Goal: Transaction & Acquisition: Purchase product/service

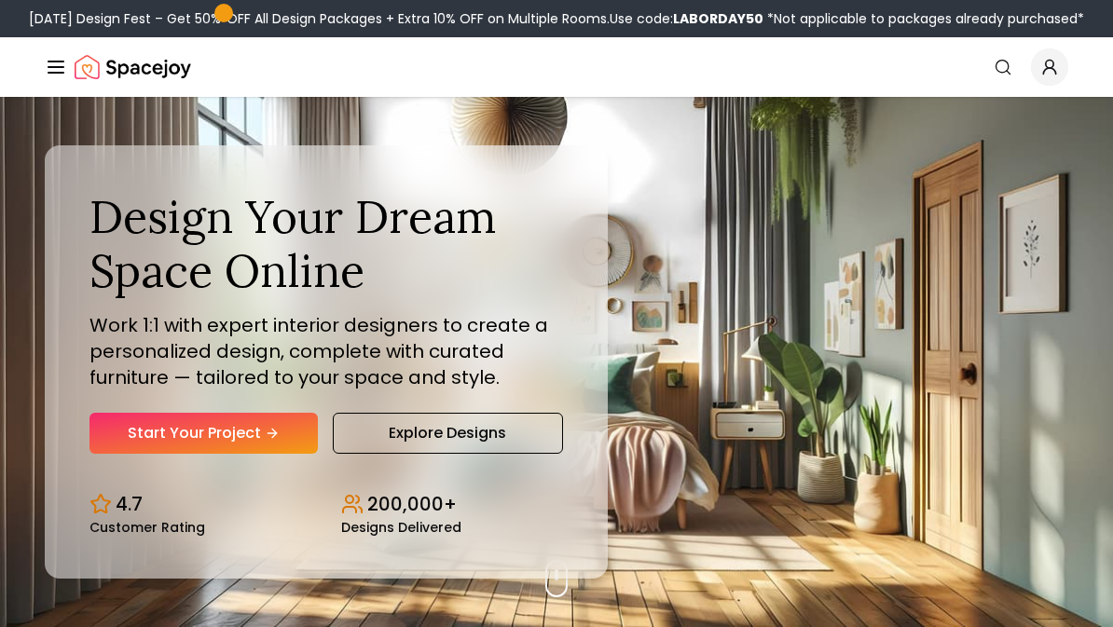
click at [1043, 73] on icon "Global" at bounding box center [1049, 71] width 12 height 7
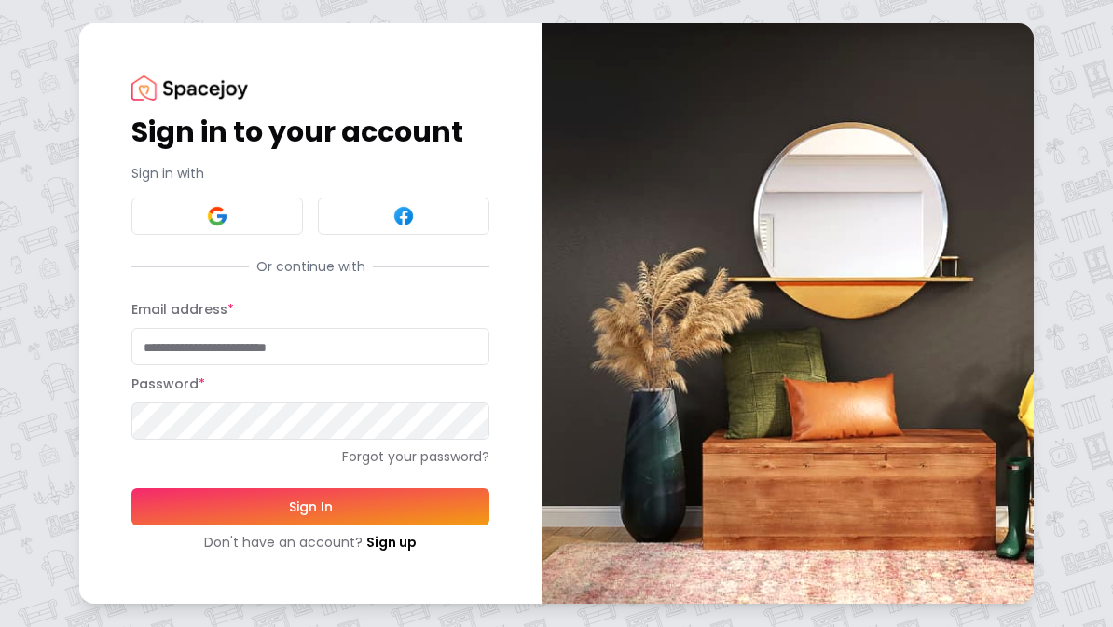
click at [254, 355] on input "Email address *" at bounding box center [310, 346] width 358 height 37
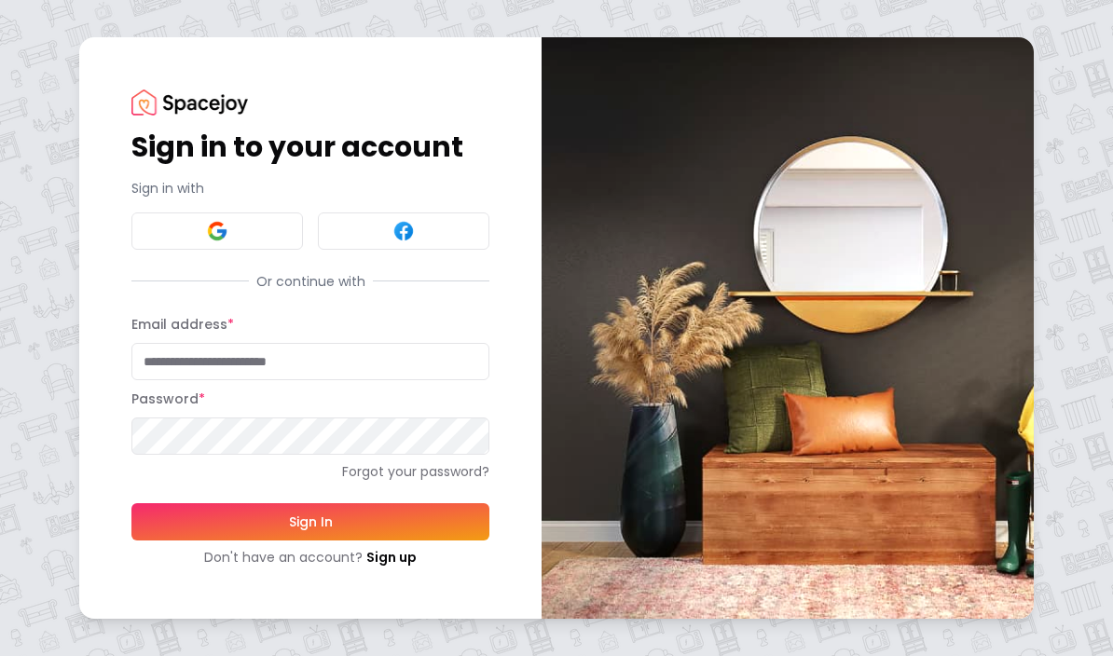
type input "**********"
click at [332, 519] on button "Sign In" at bounding box center [310, 521] width 358 height 37
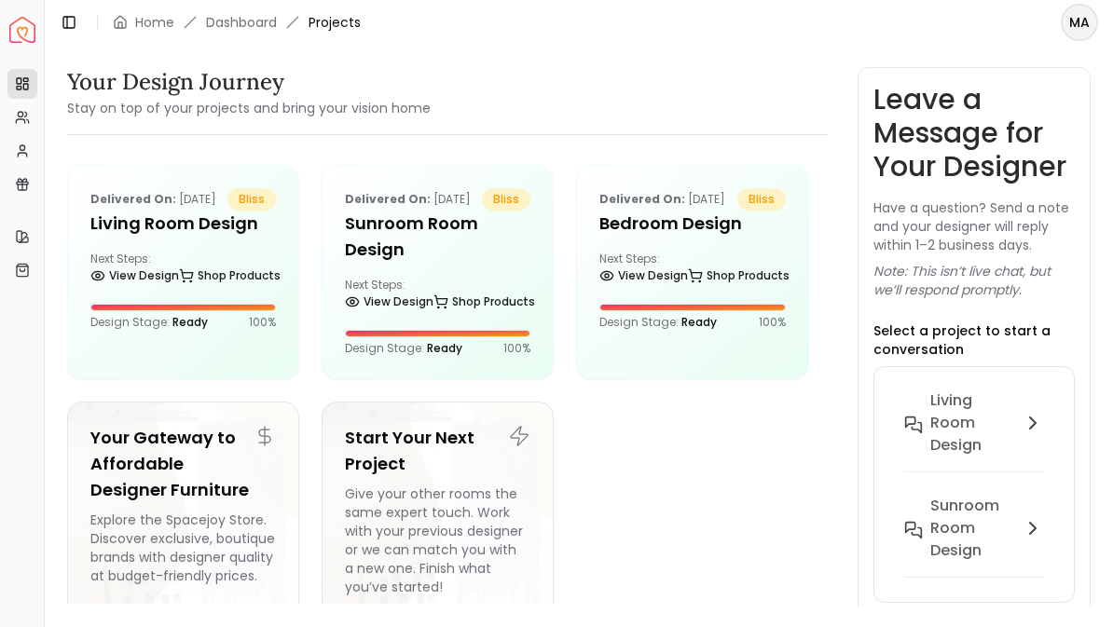
click at [688, 277] on div "Next Steps: View Design Shop Products" at bounding box center [691, 270] width 185 height 37
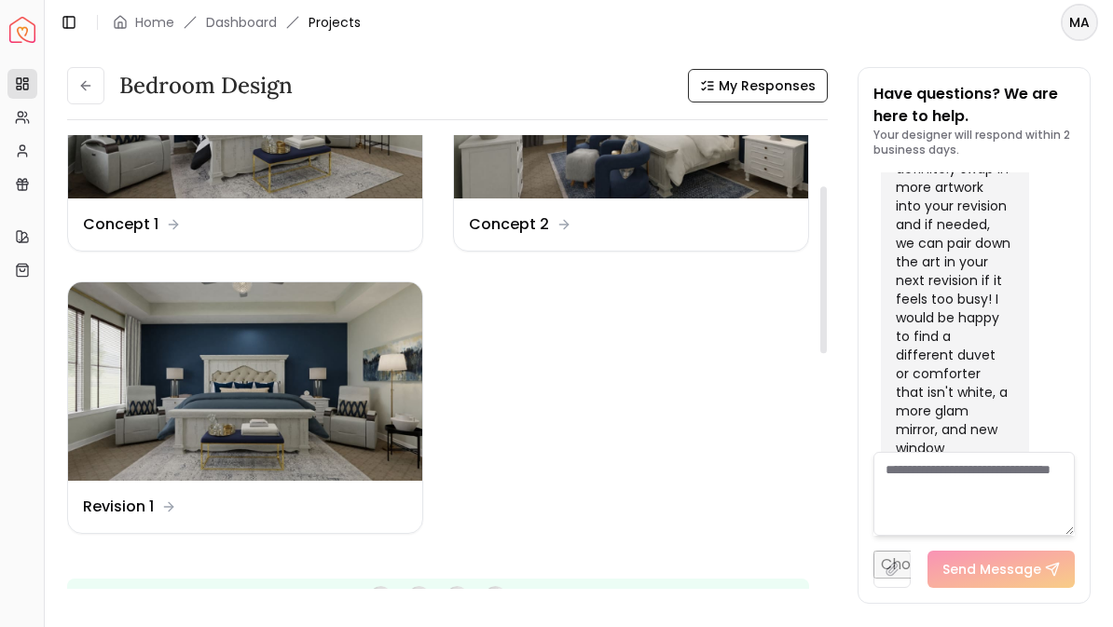
scroll to position [158, 0]
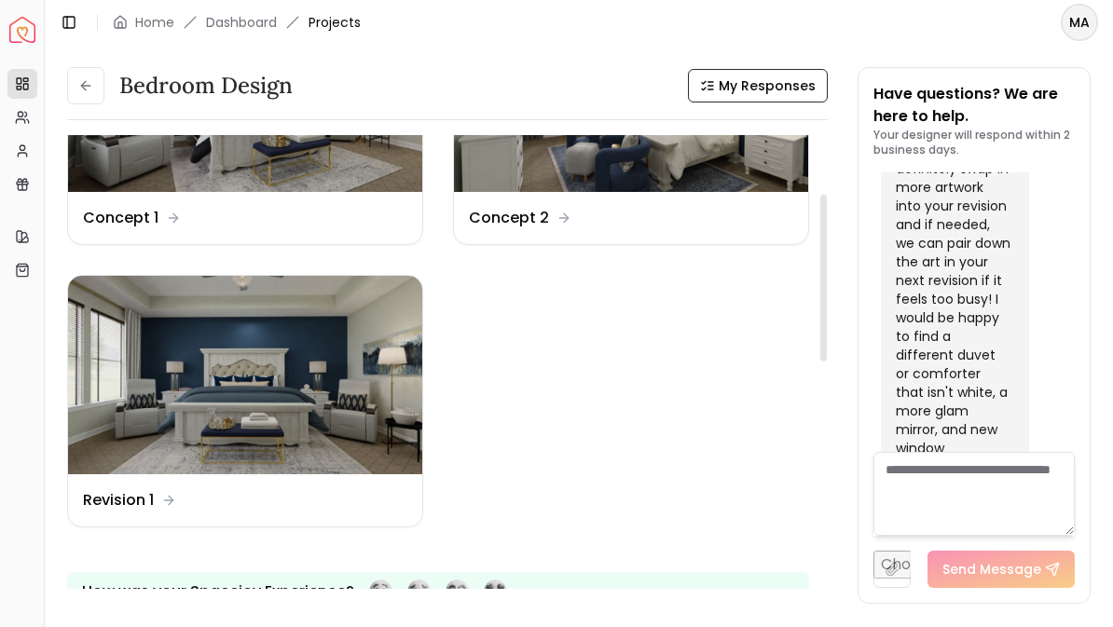
click at [234, 401] on img at bounding box center [245, 375] width 354 height 199
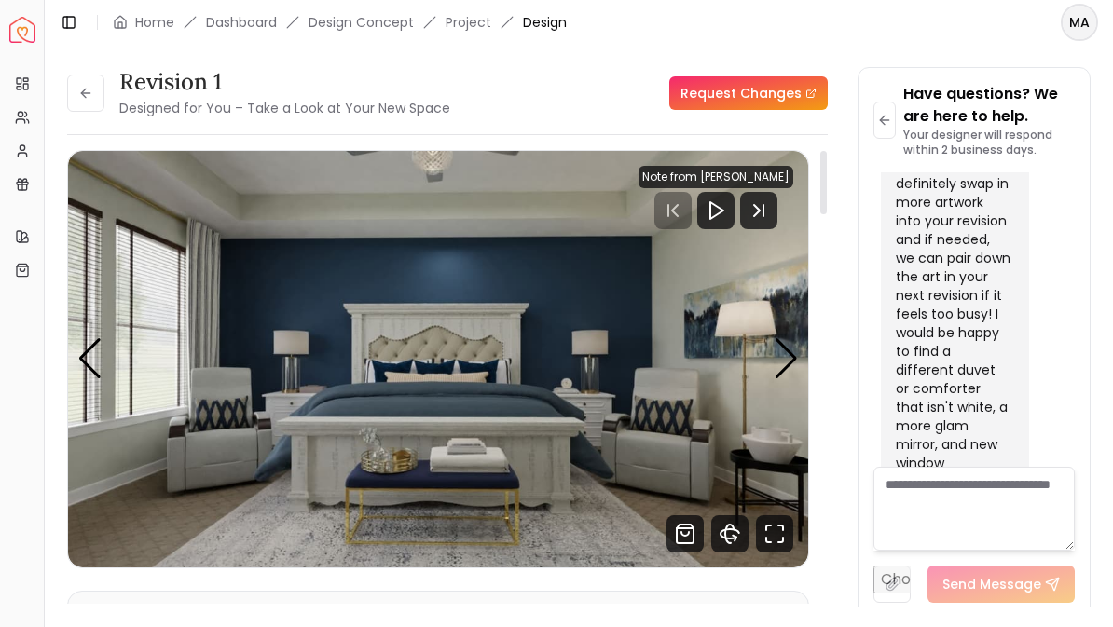
click at [784, 363] on div "Next slide" at bounding box center [785, 358] width 25 height 41
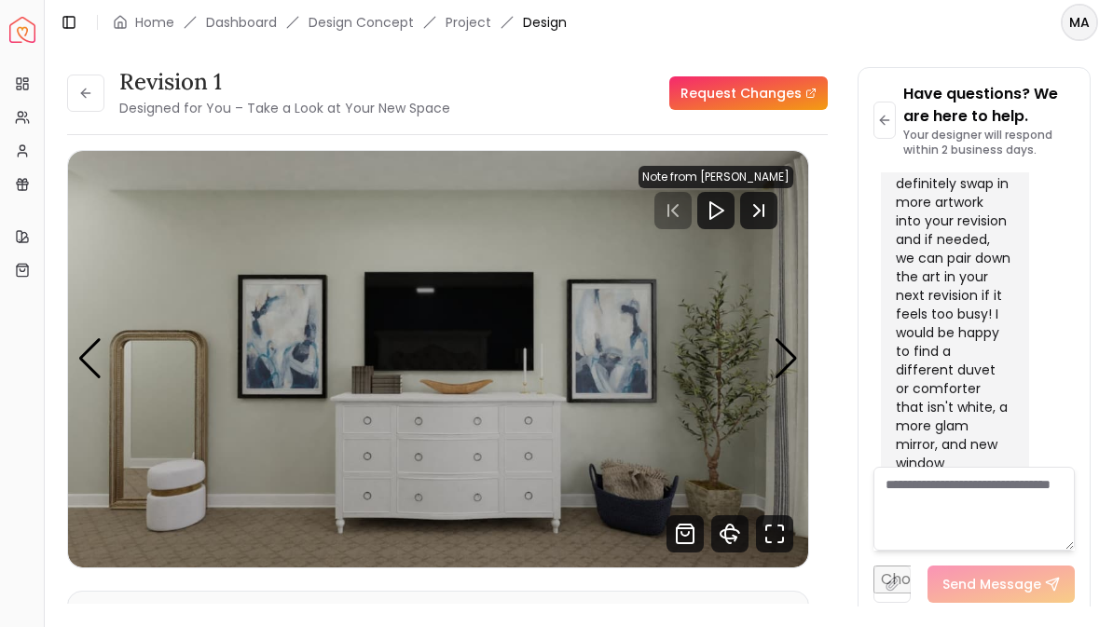
click at [784, 361] on div "Next slide" at bounding box center [785, 358] width 25 height 41
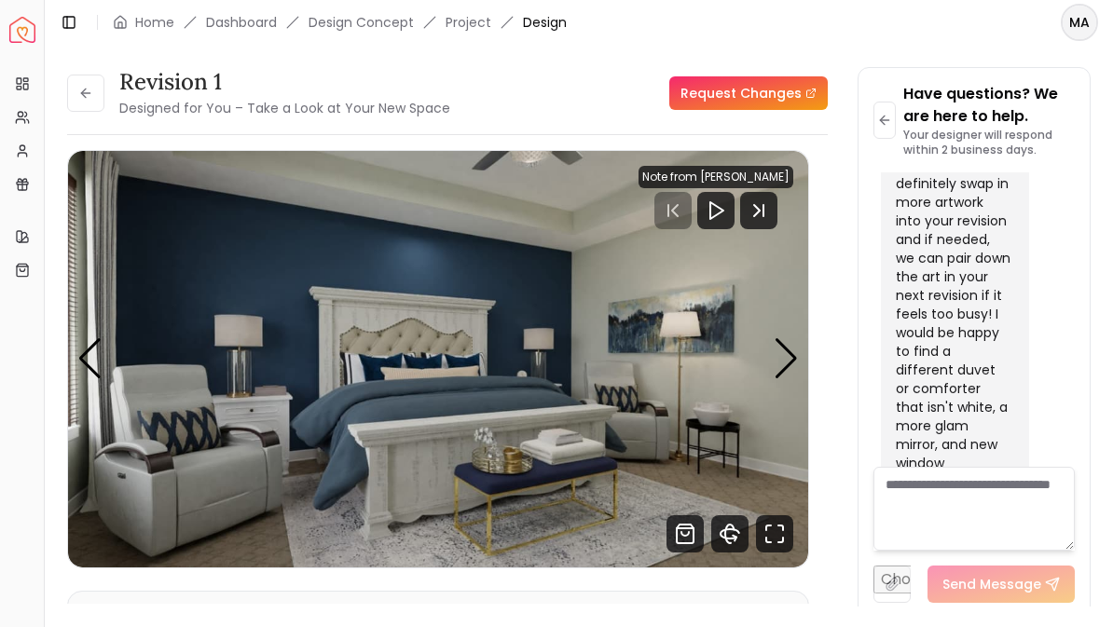
click at [778, 356] on div "Next slide" at bounding box center [785, 358] width 25 height 41
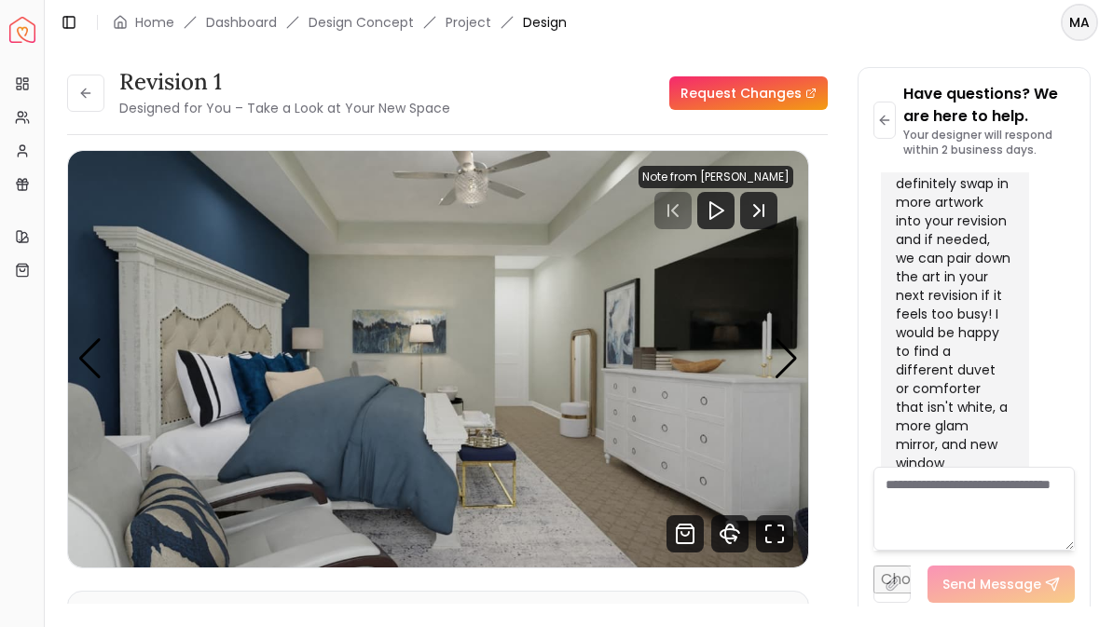
click at [775, 360] on div "Next slide" at bounding box center [785, 358] width 25 height 41
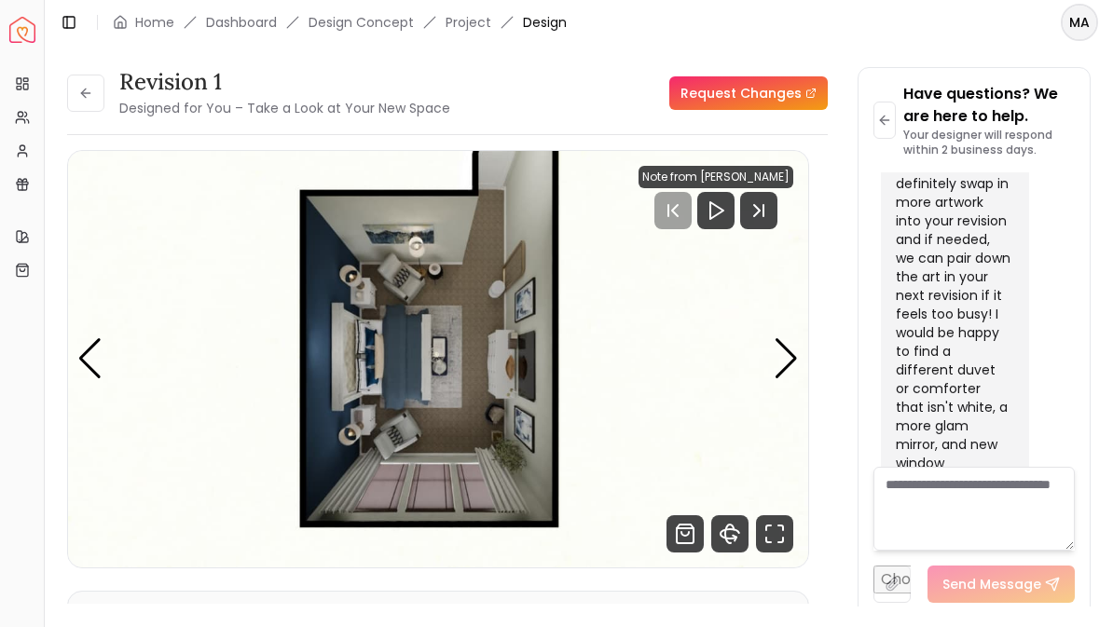
click at [780, 356] on div "Next slide" at bounding box center [785, 358] width 25 height 41
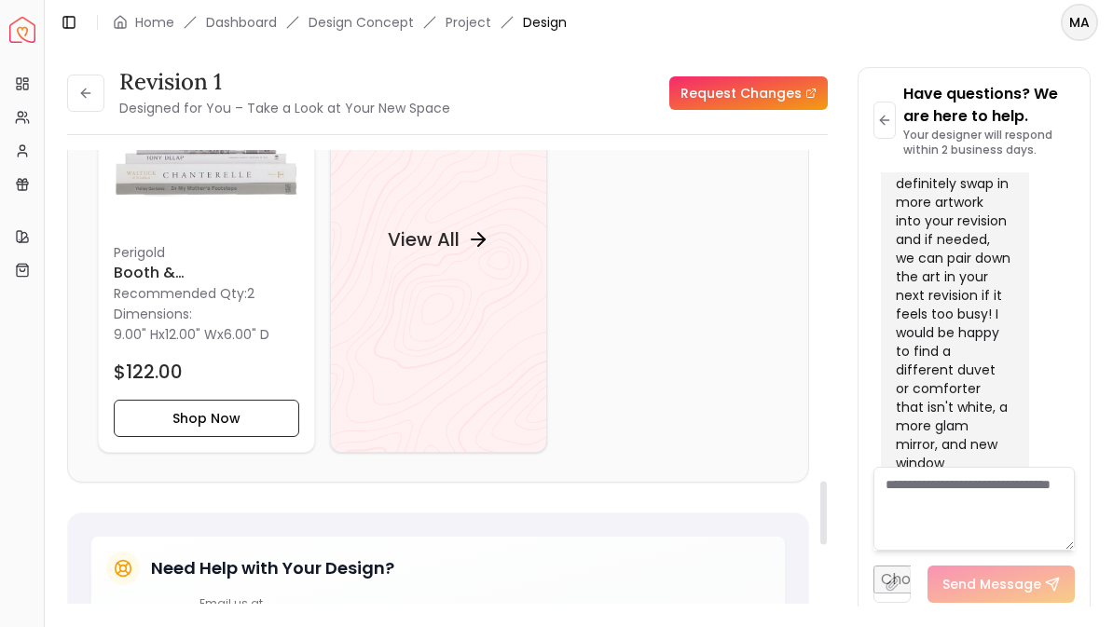
scroll to position [2348, 0]
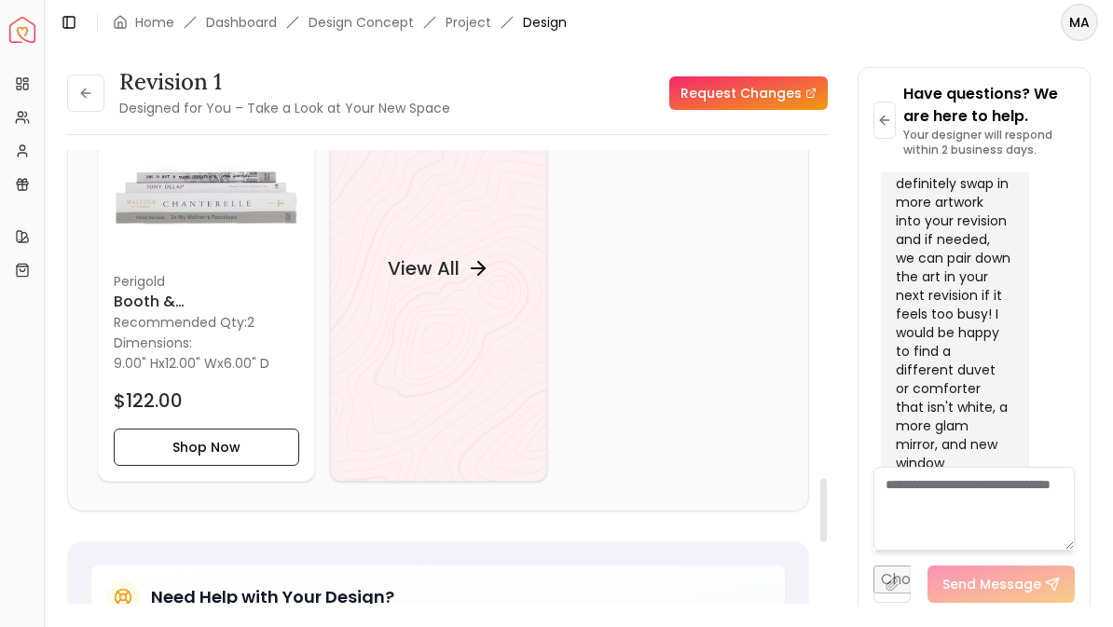
click at [445, 280] on h4 "View All" at bounding box center [423, 268] width 72 height 26
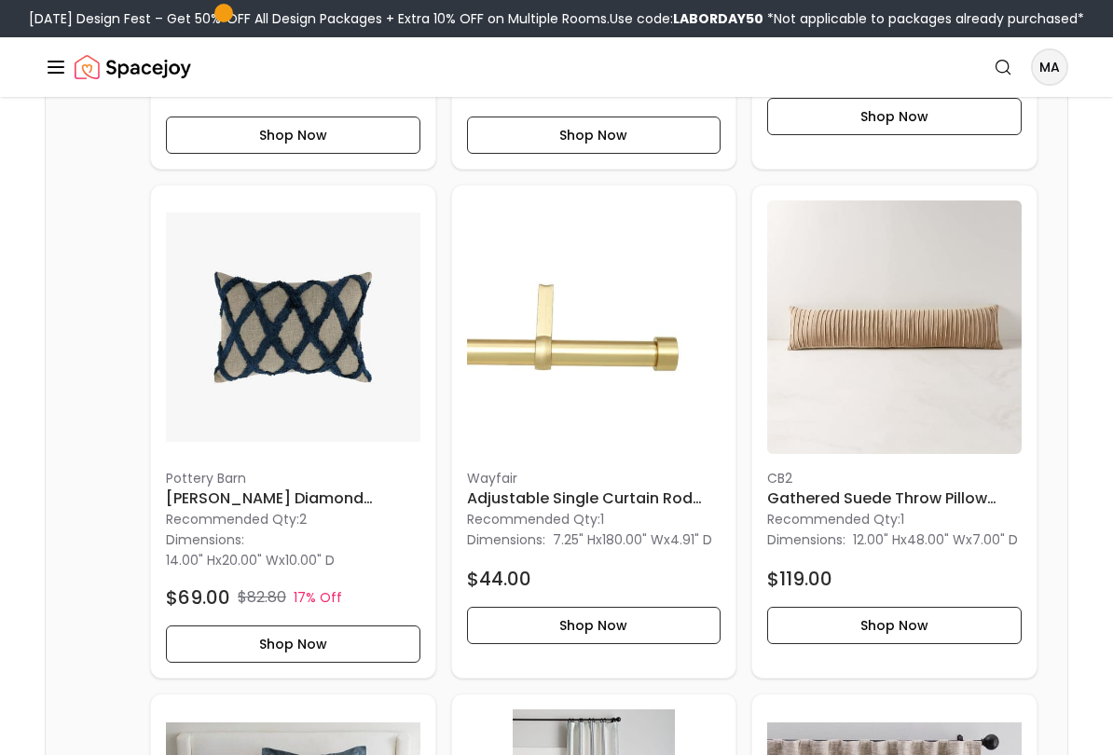
scroll to position [932, 0]
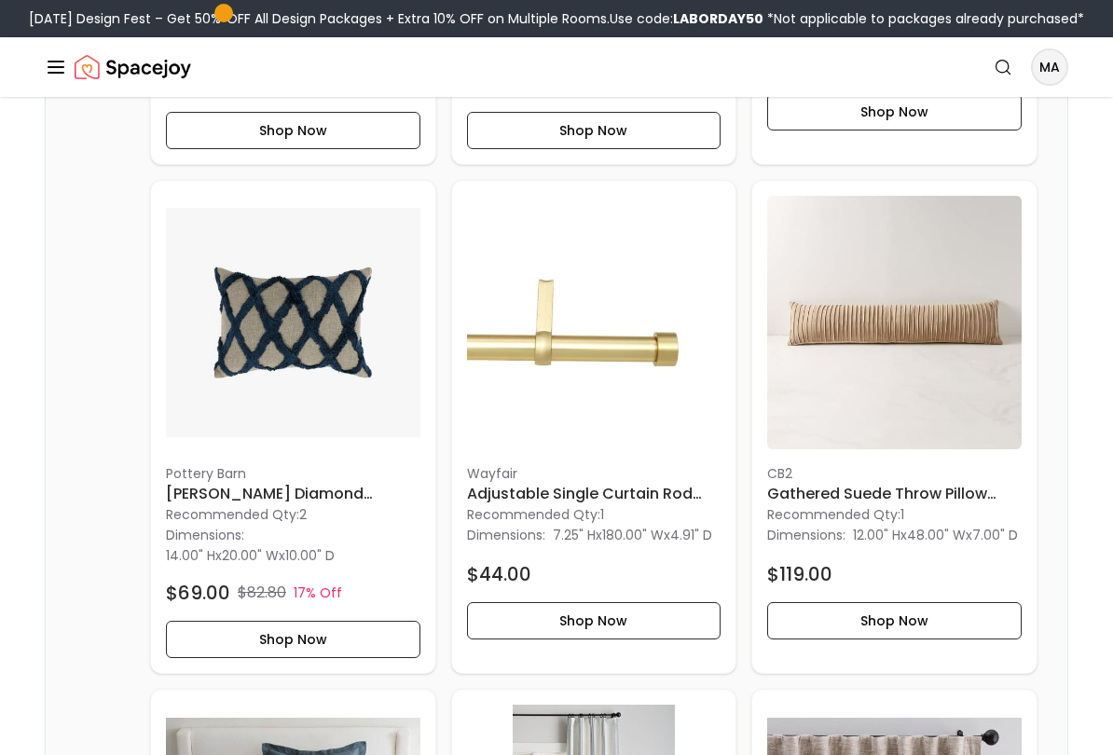
click at [285, 626] on button "Shop Now" at bounding box center [293, 639] width 254 height 37
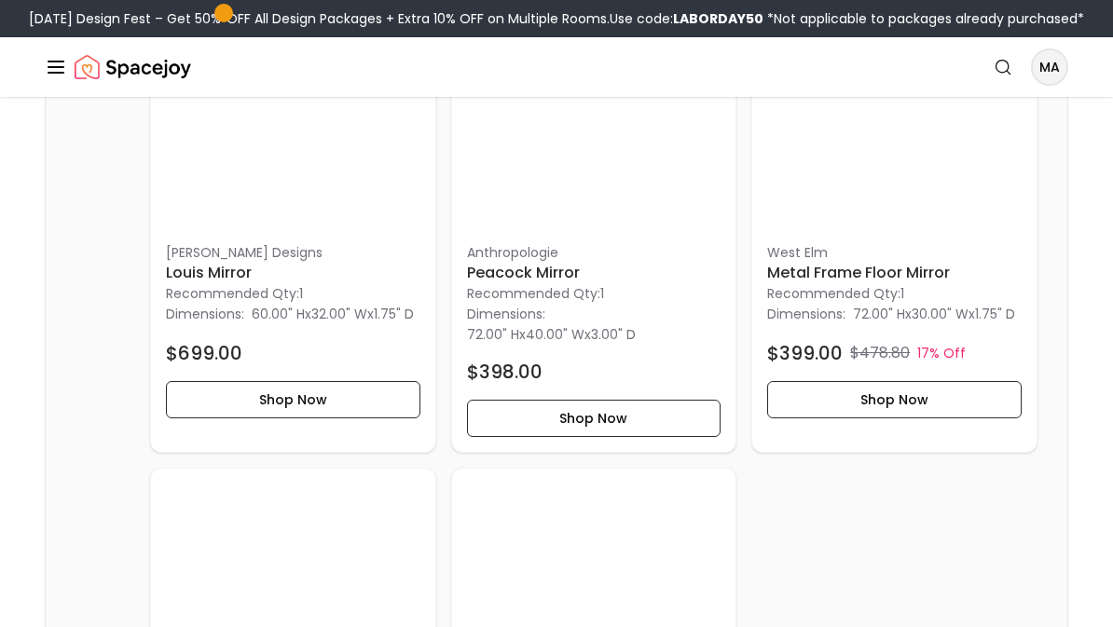
scroll to position [6383, 0]
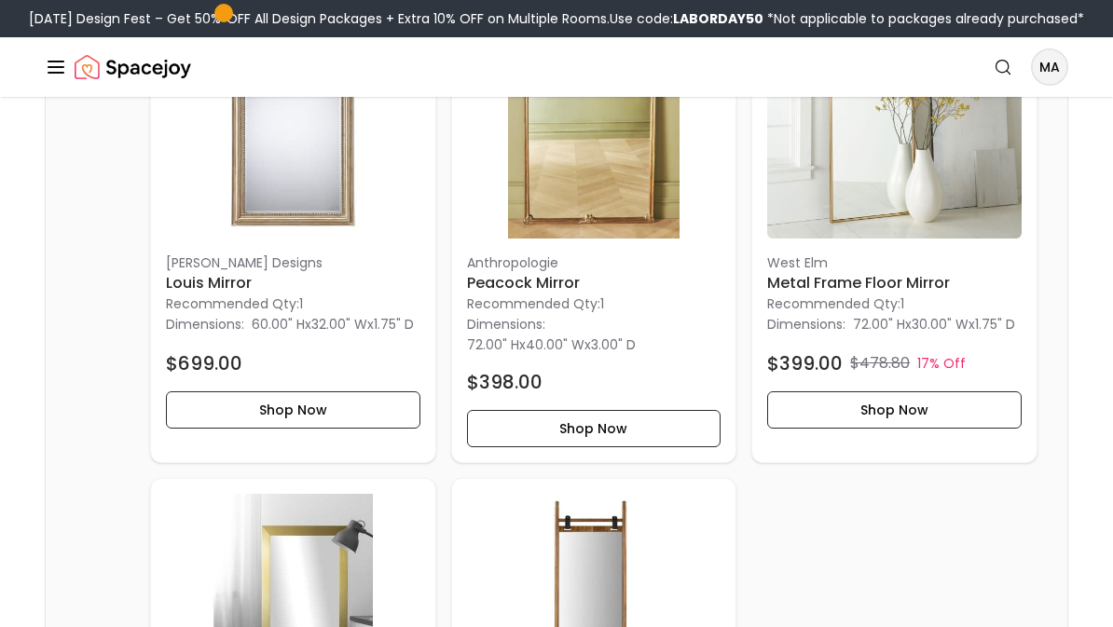
click at [890, 429] on button "Shop Now" at bounding box center [894, 409] width 254 height 37
click at [581, 447] on button "Shop Now" at bounding box center [594, 428] width 254 height 37
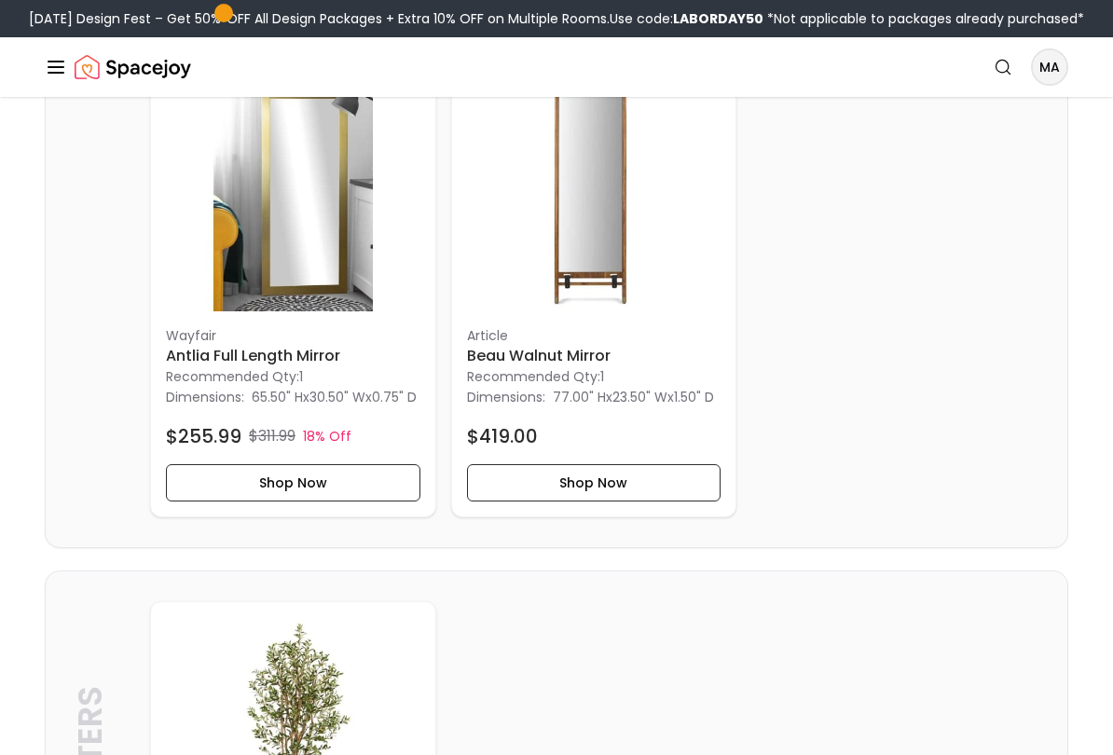
scroll to position [6821, 0]
click at [274, 499] on button "Shop Now" at bounding box center [293, 480] width 254 height 37
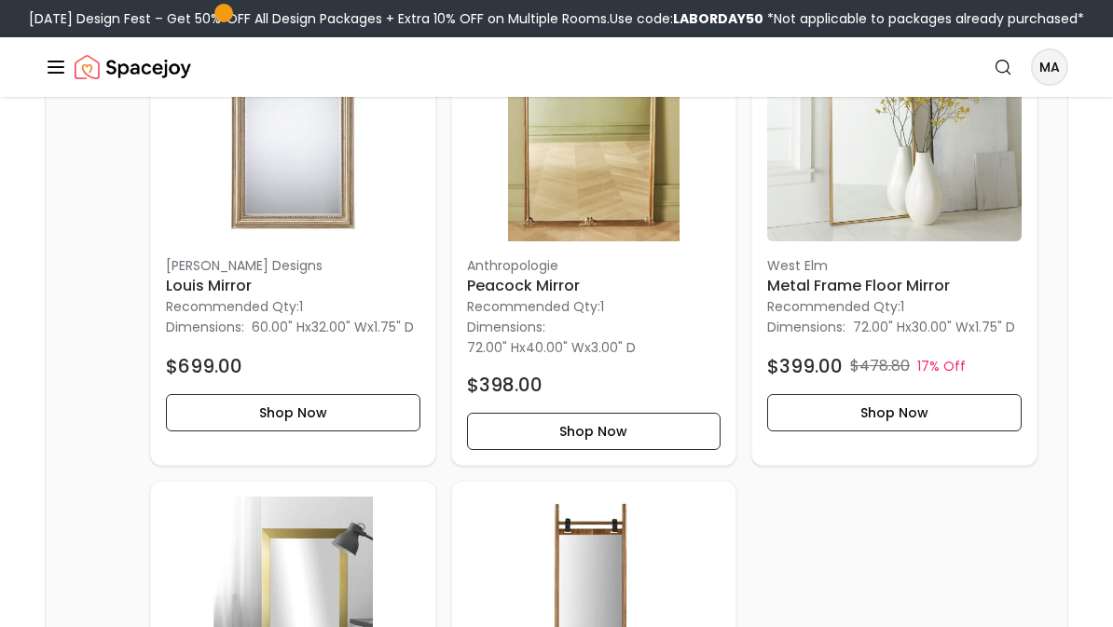
scroll to position [6380, 0]
click at [311, 431] on button "Shop Now" at bounding box center [293, 412] width 254 height 37
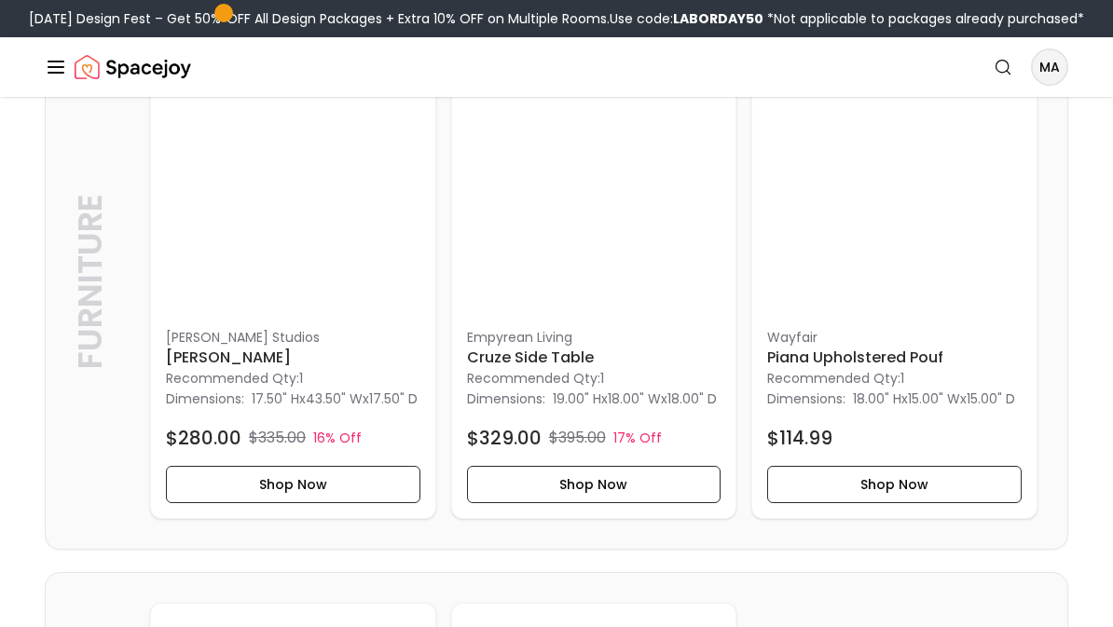
scroll to position [3156, 0]
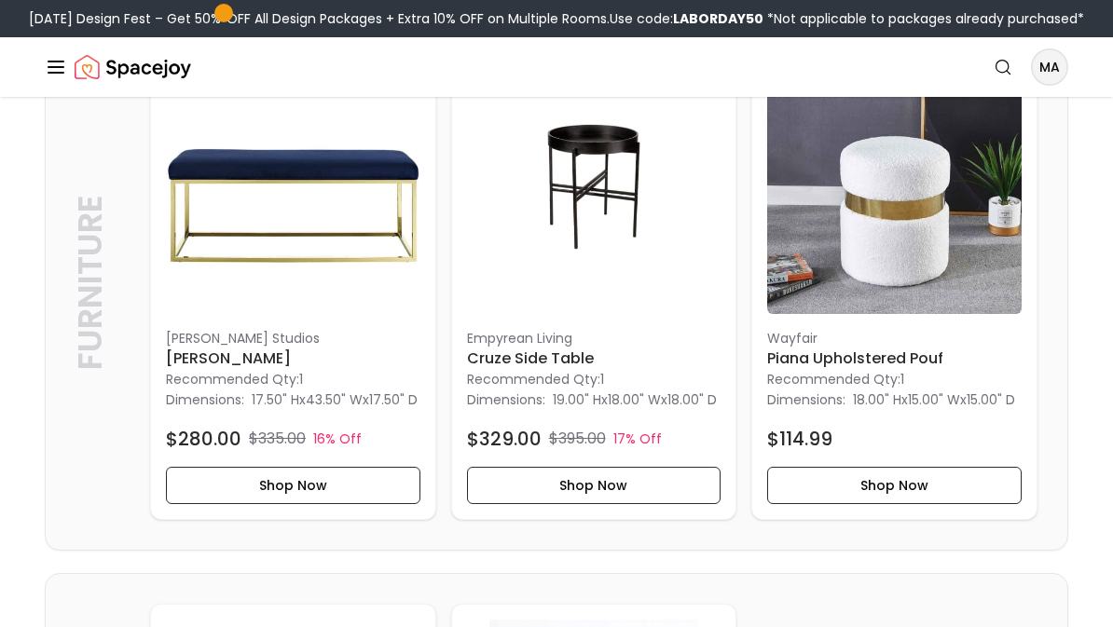
click at [888, 370] on h6 "Piana Upholstered Pouf" at bounding box center [894, 359] width 254 height 22
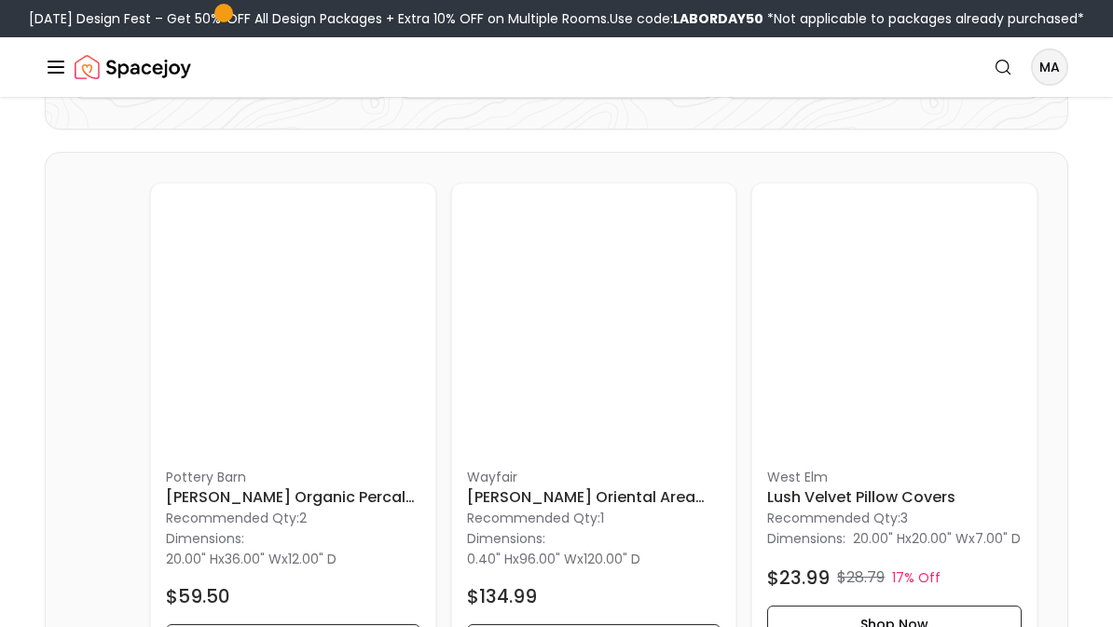
scroll to position [419, 0]
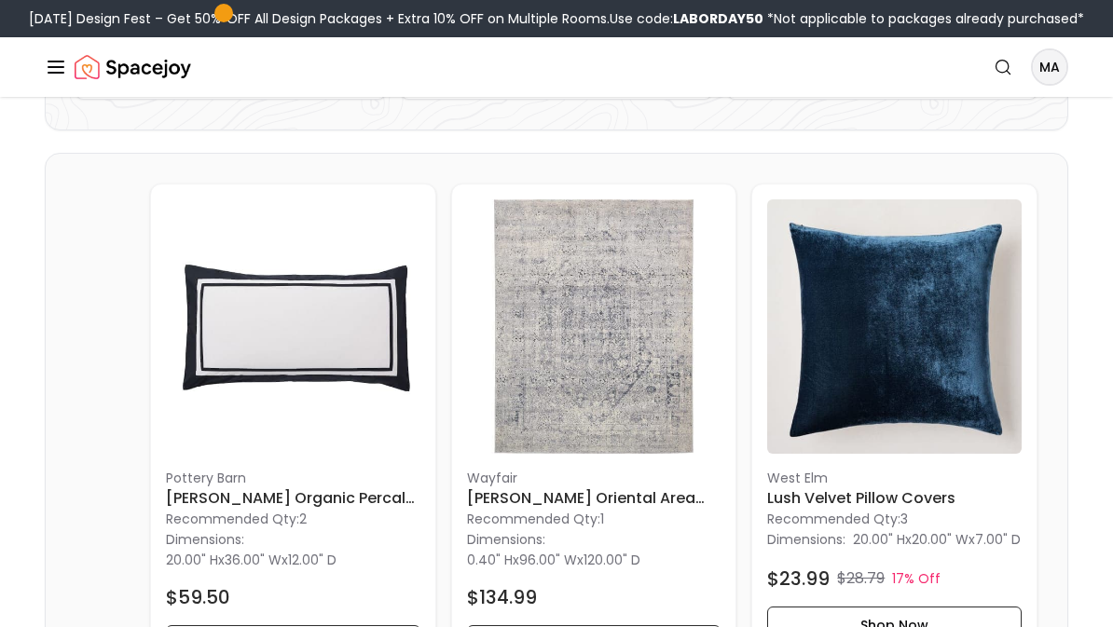
click at [328, 489] on h6 "[PERSON_NAME] Organic Percale Sham No Insert-20"x36"" at bounding box center [293, 498] width 254 height 22
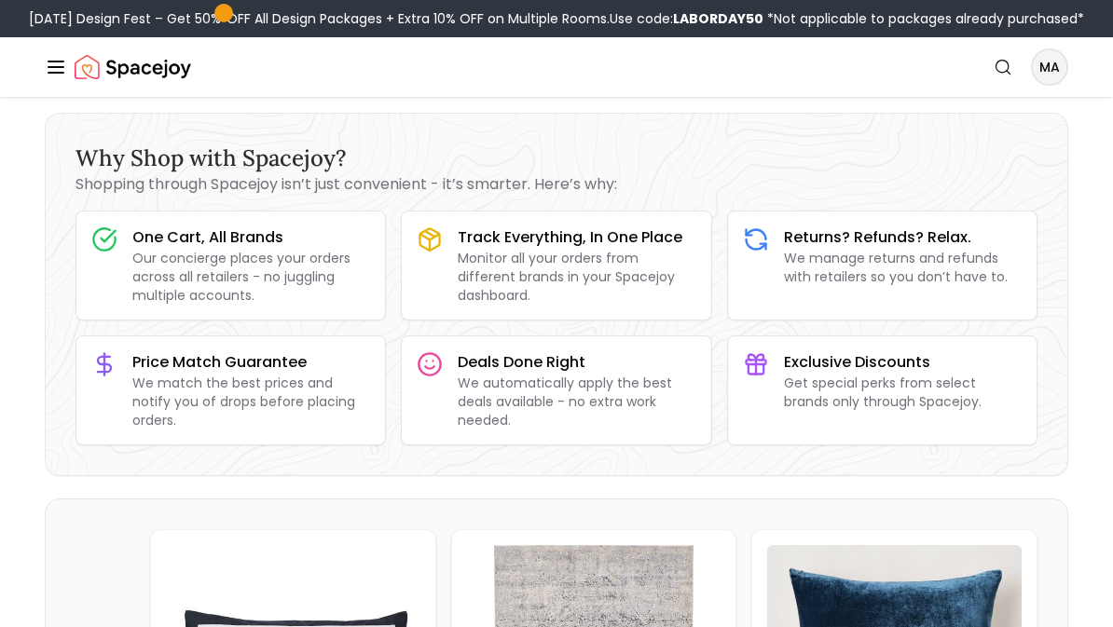
scroll to position [0, 0]
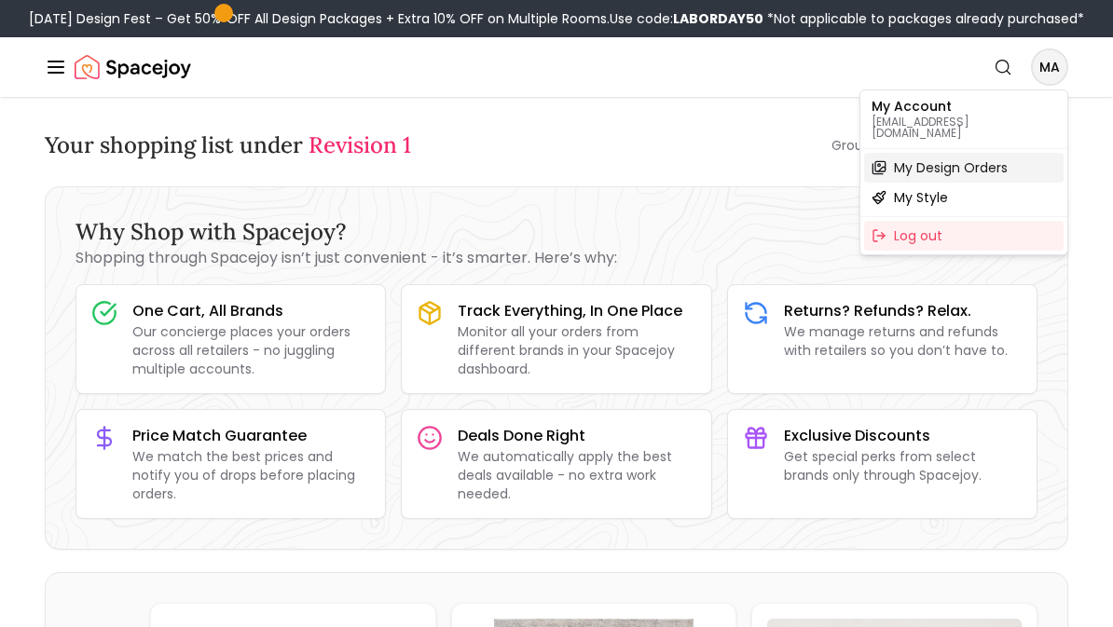
click at [969, 158] on span "My Design Orders" at bounding box center [951, 167] width 114 height 19
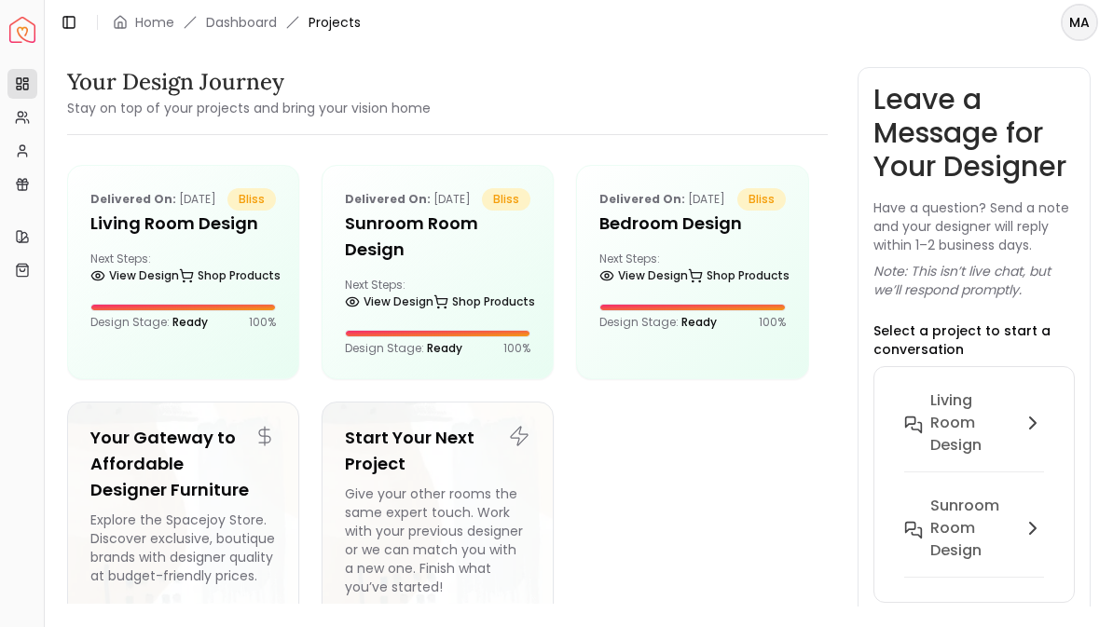
click at [678, 237] on h5 "Bedroom Design" at bounding box center [691, 224] width 185 height 26
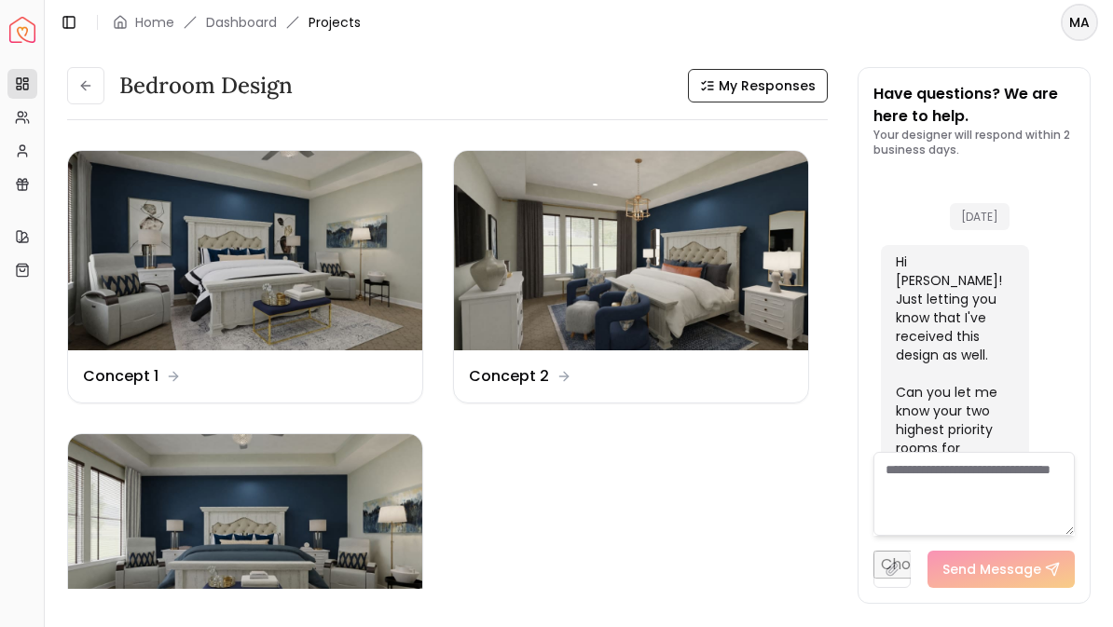
scroll to position [2549, 0]
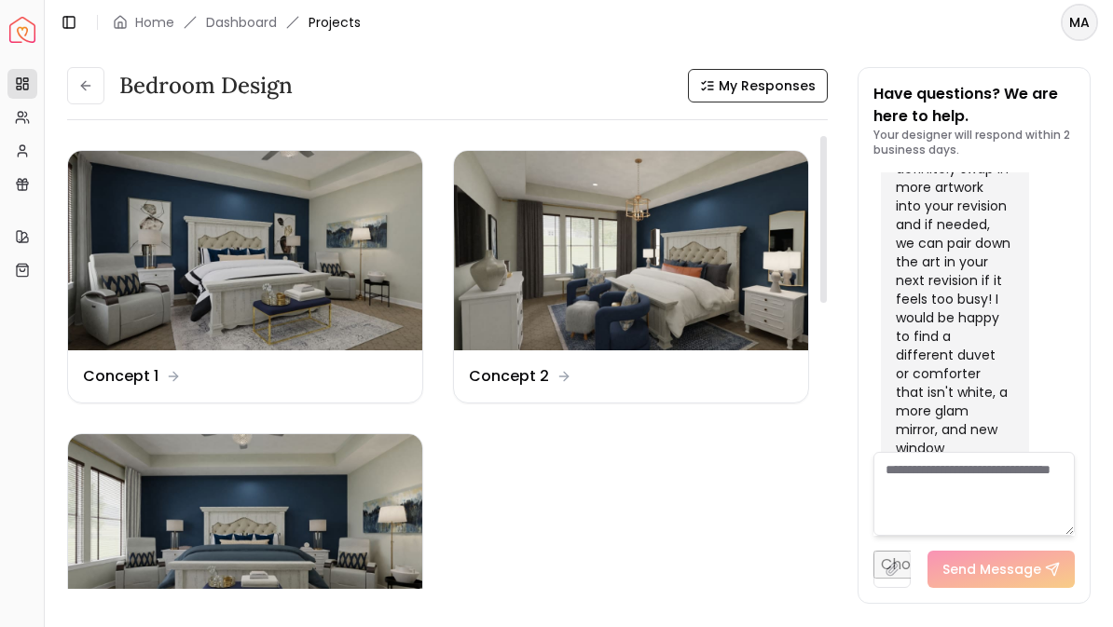
click at [170, 263] on img at bounding box center [245, 250] width 354 height 199
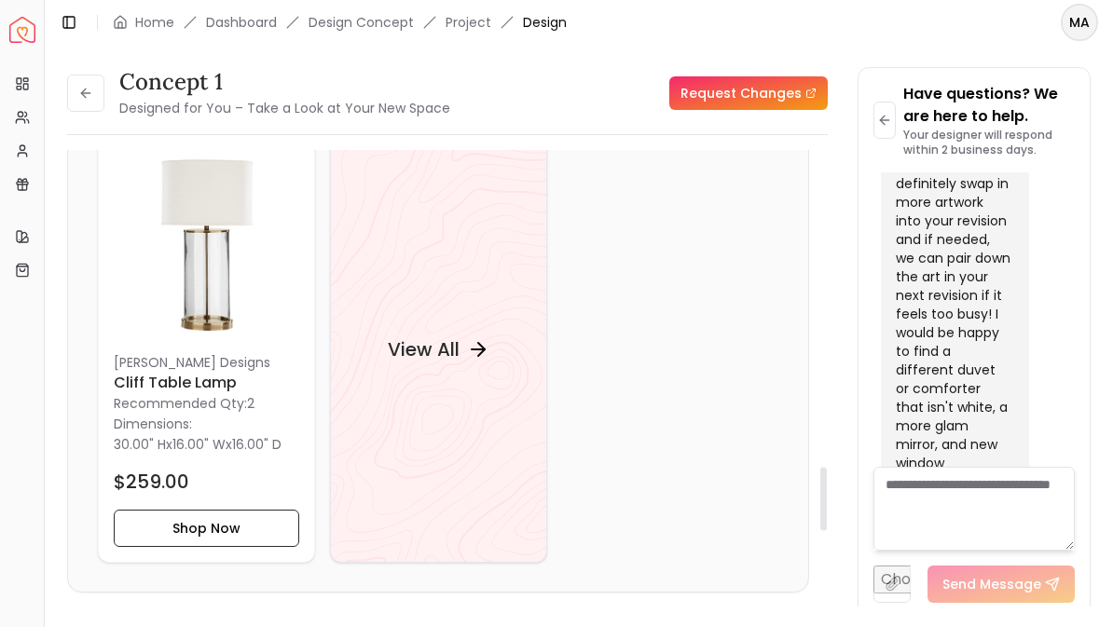
scroll to position [2266, 0]
click at [458, 340] on h4 "View All" at bounding box center [423, 350] width 72 height 26
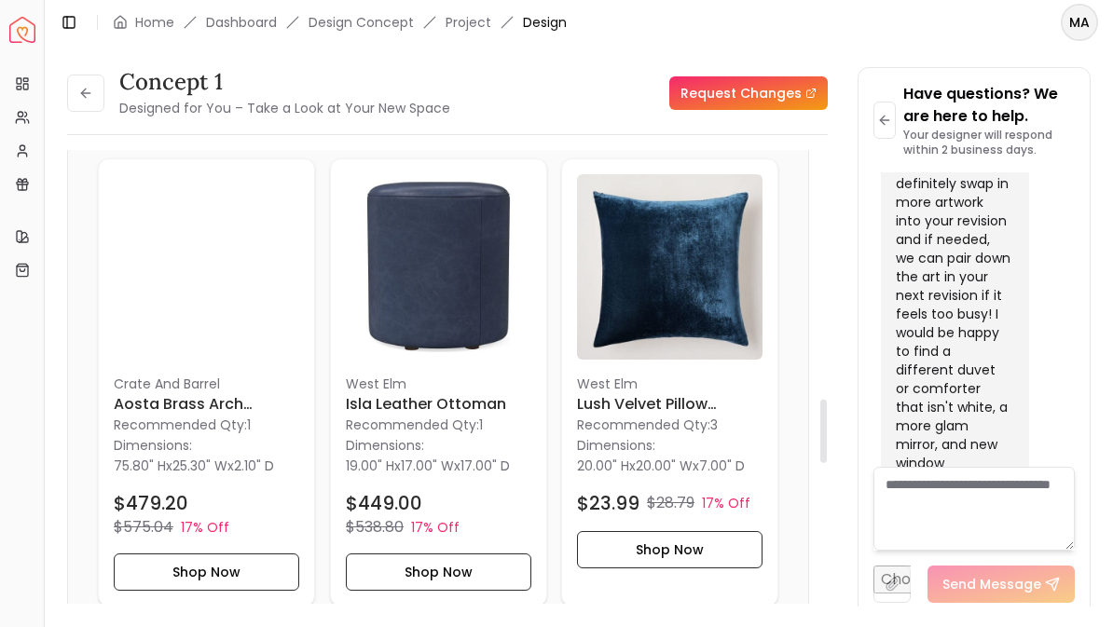
scroll to position [1774, 0]
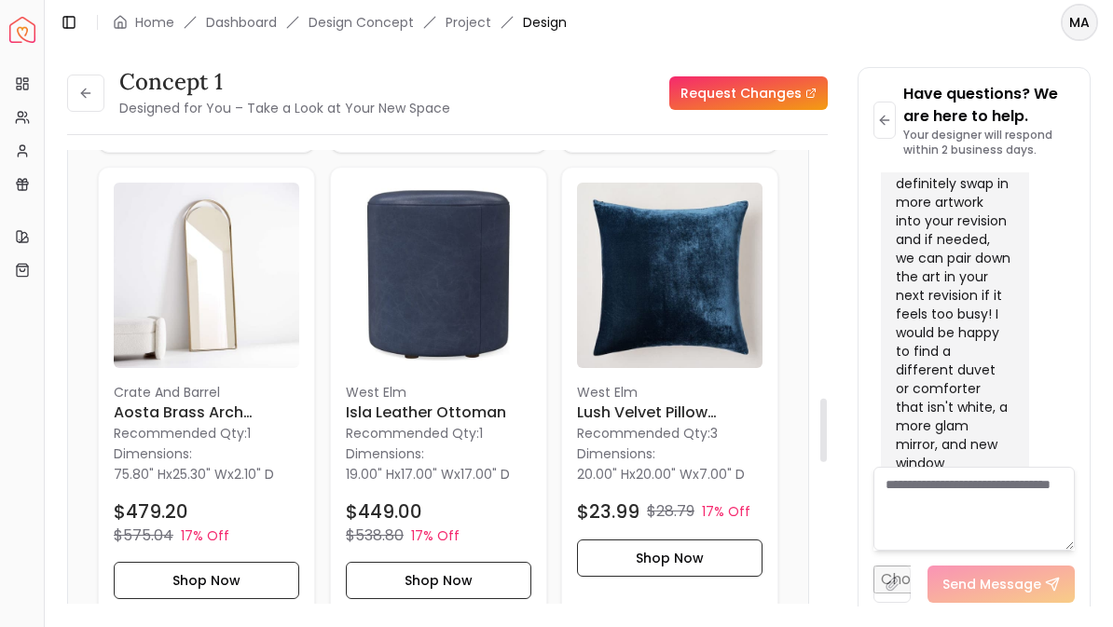
click at [662, 550] on button "Shop Now" at bounding box center [669, 558] width 185 height 37
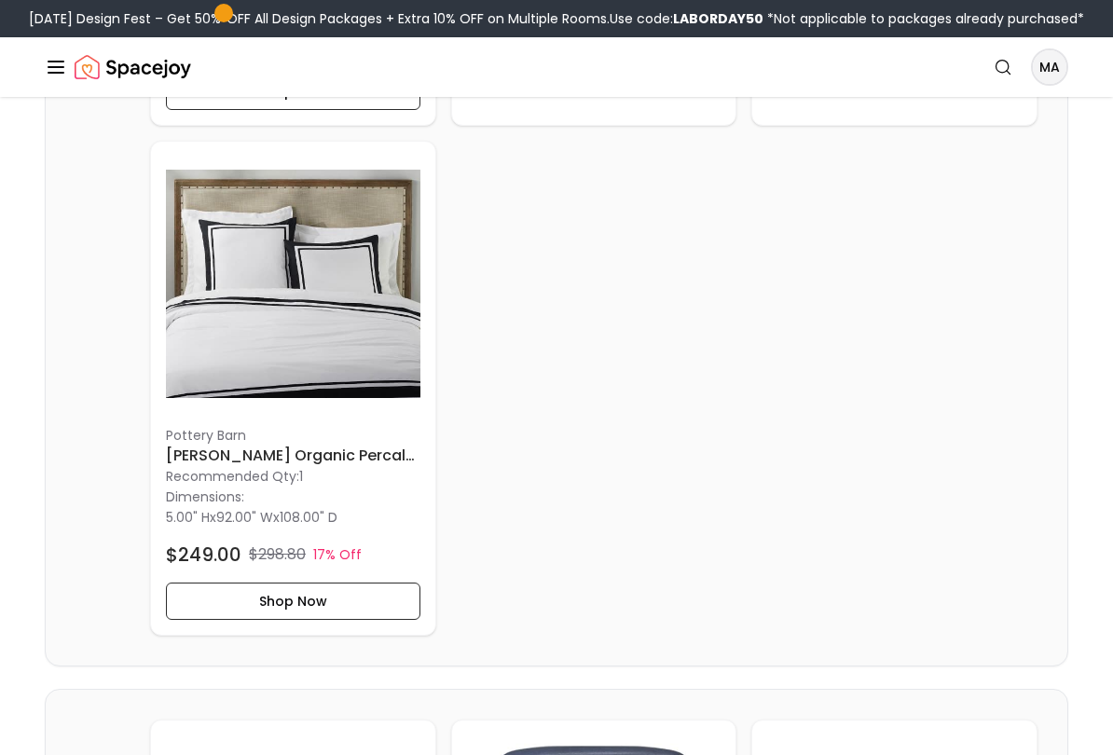
scroll to position [1481, 0]
click at [201, 592] on button "Shop Now" at bounding box center [293, 600] width 254 height 37
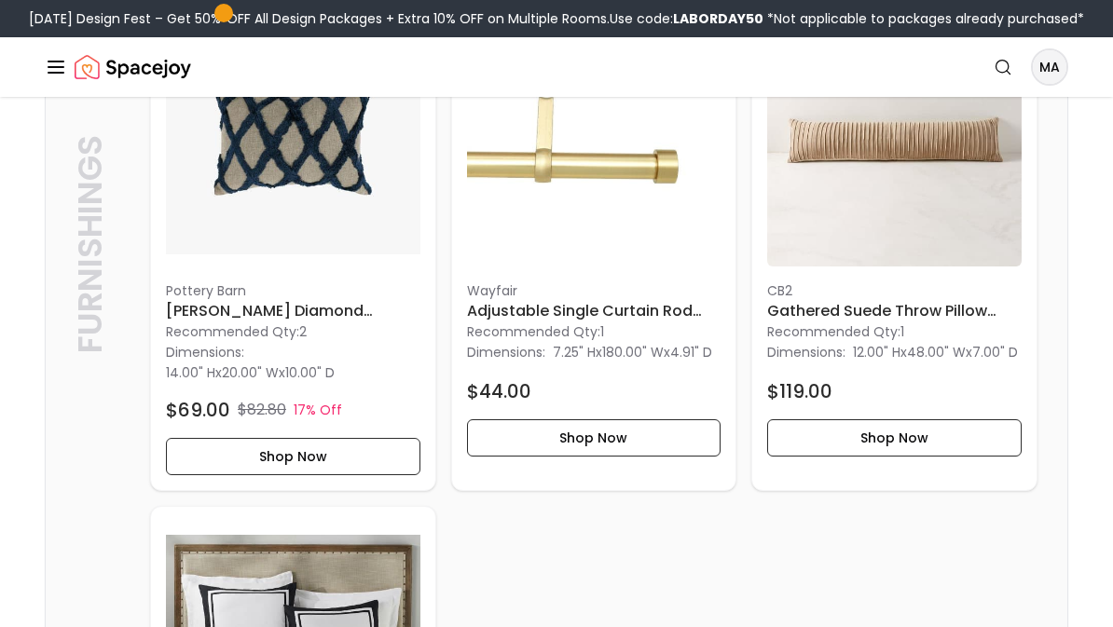
scroll to position [1113, 0]
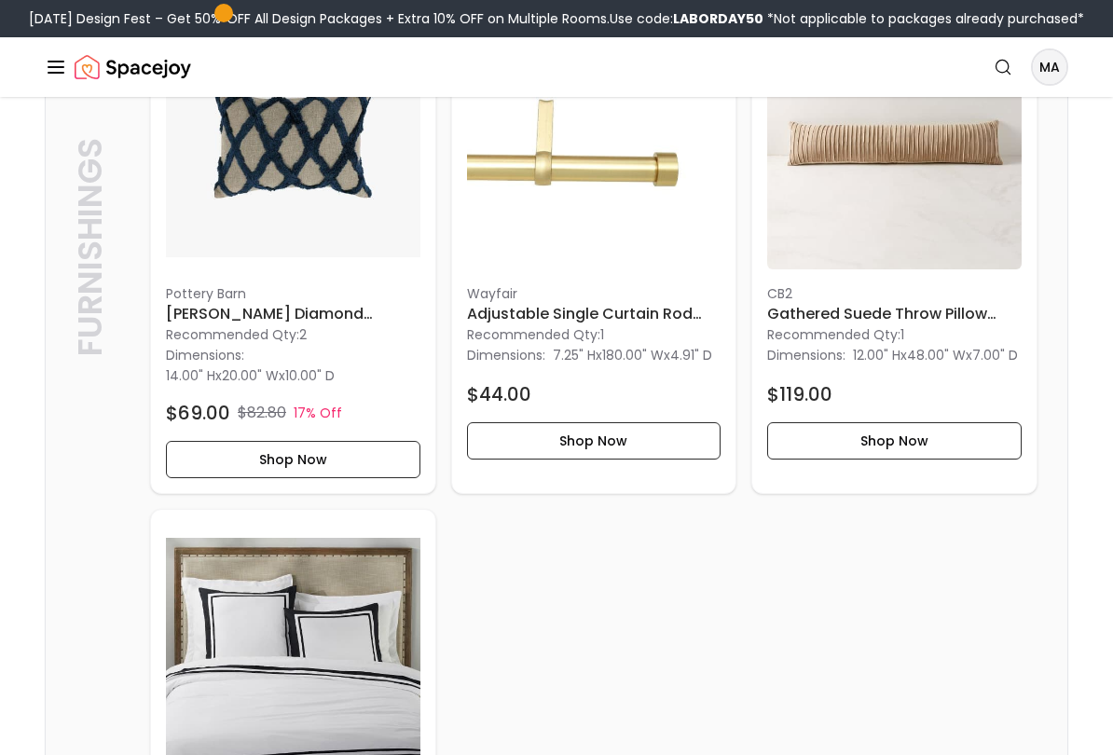
click at [305, 463] on button "Shop Now" at bounding box center [293, 459] width 254 height 37
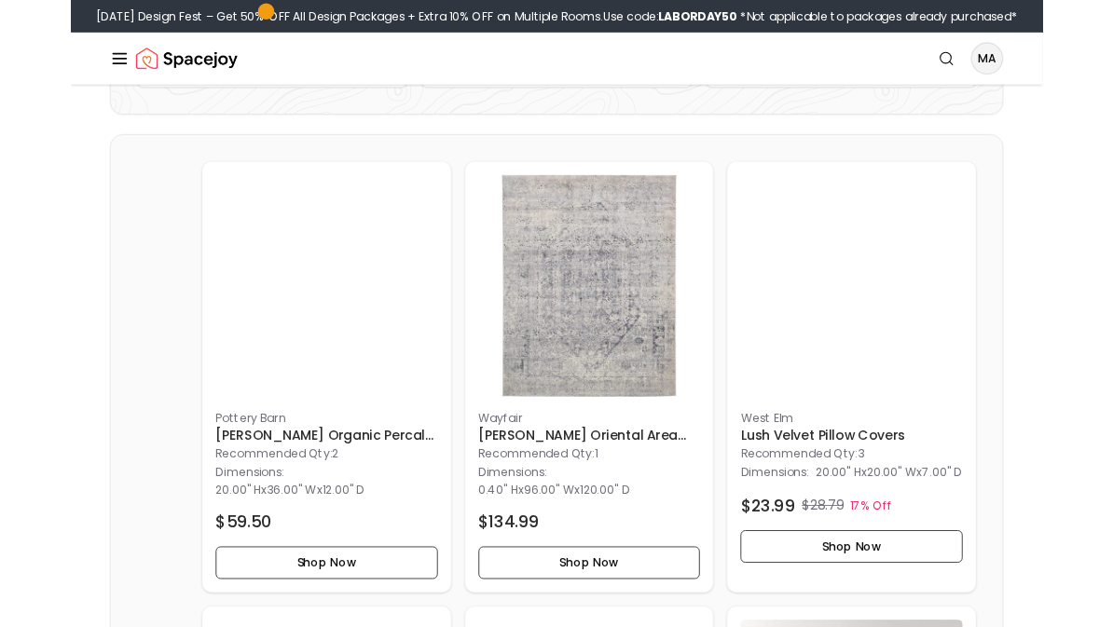
scroll to position [421, 0]
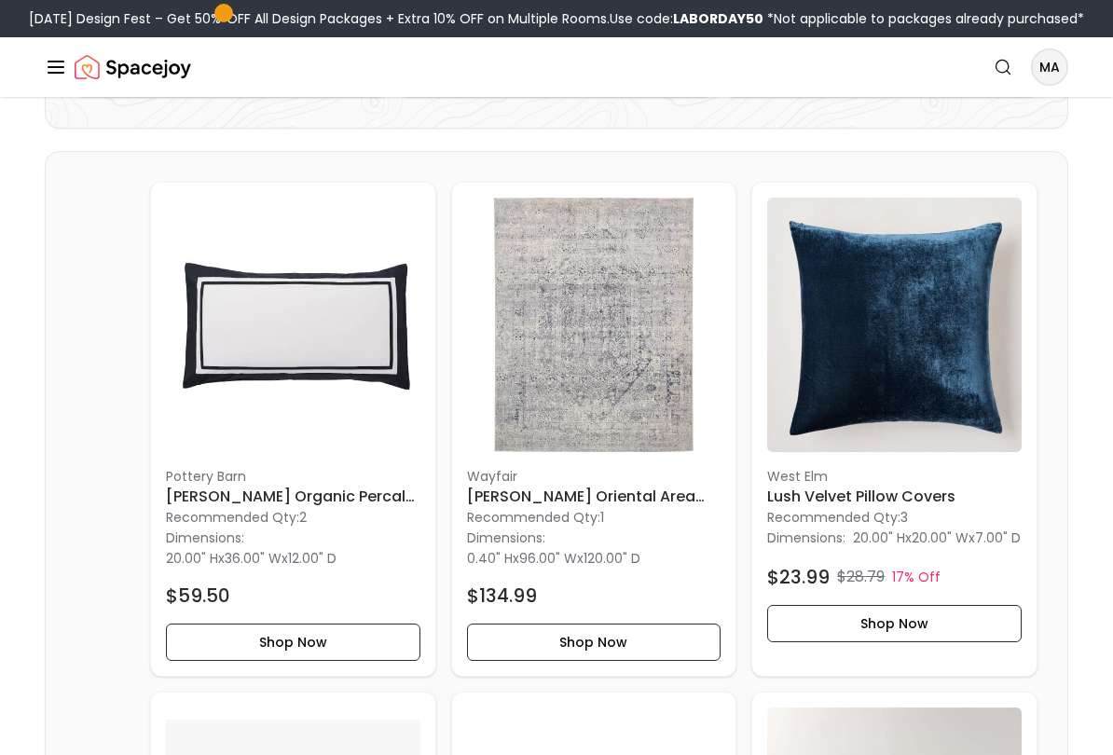
click at [246, 626] on button "Shop Now" at bounding box center [293, 641] width 254 height 37
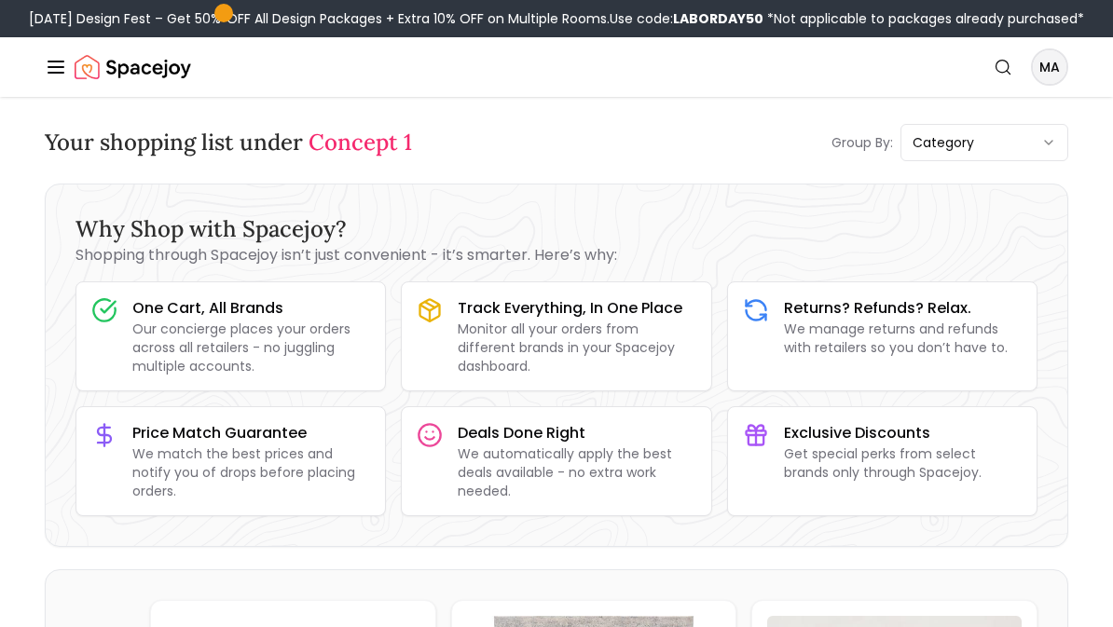
scroll to position [0, 0]
